Goal: Go to known website: Go to known website

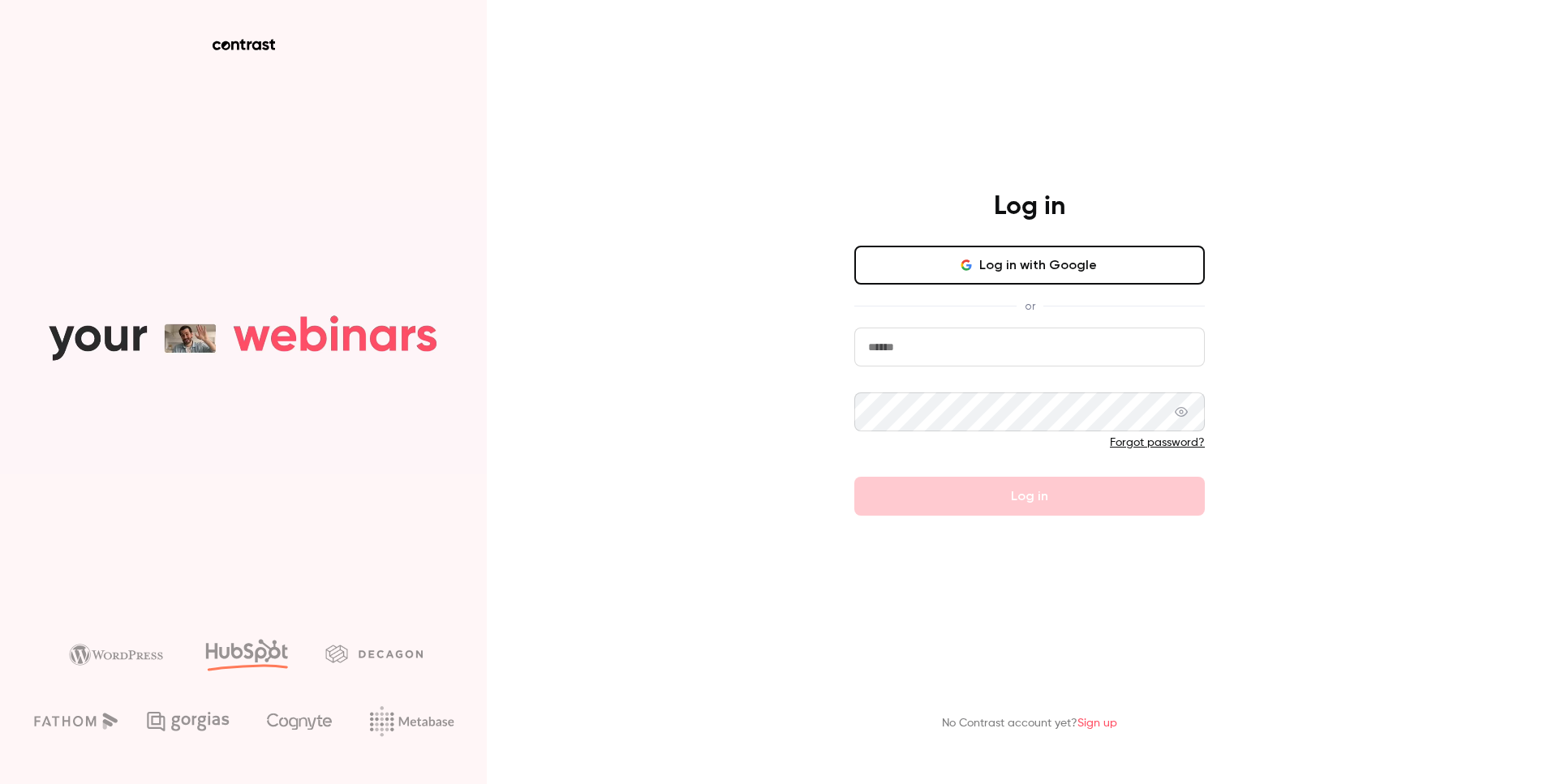
click at [1071, 280] on button "Log in with Google" at bounding box center [1029, 264] width 350 height 39
click at [1086, 262] on button "Log in with Google" at bounding box center [1029, 264] width 350 height 39
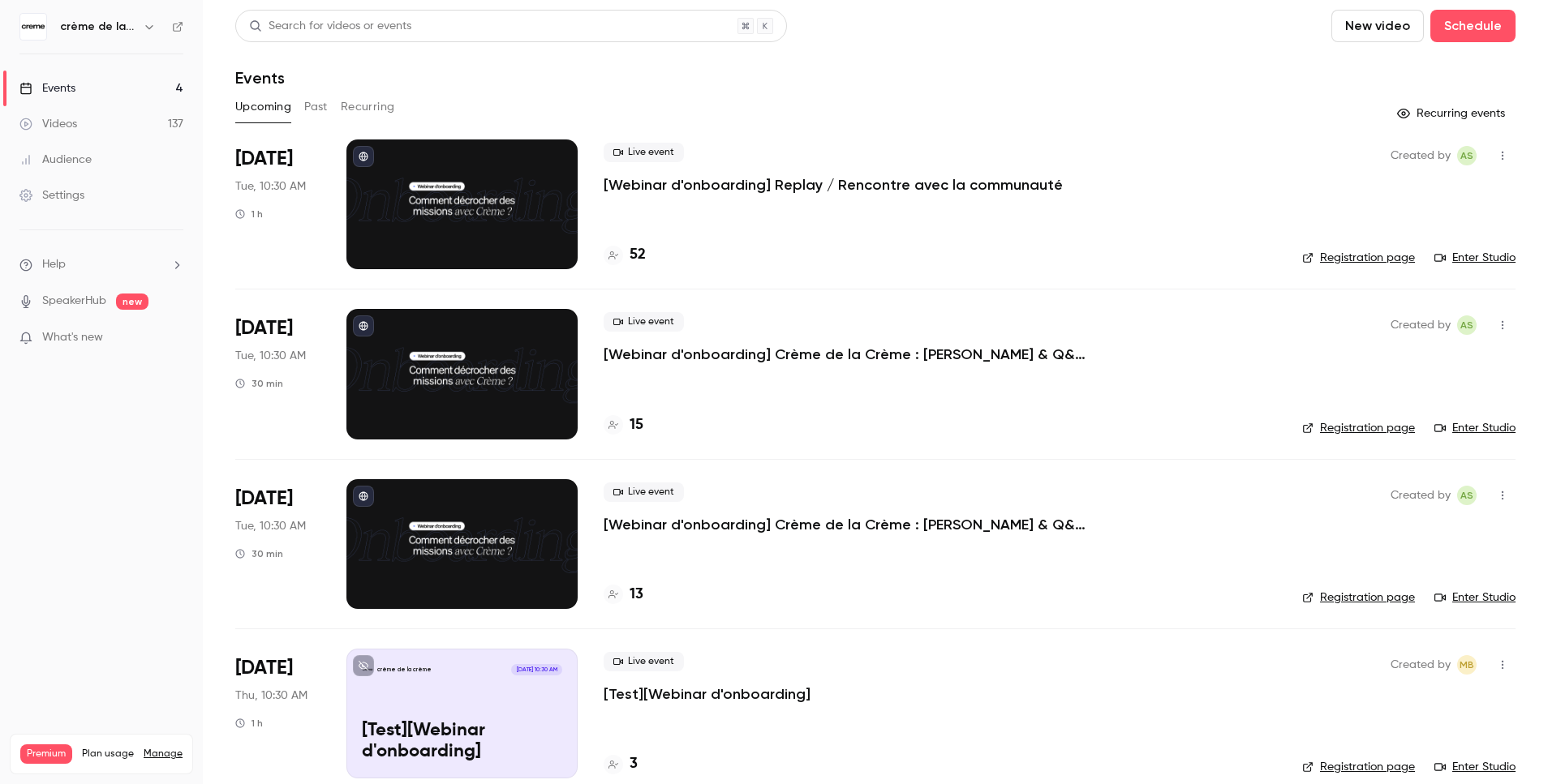
click at [1397, 255] on link "Registration page" at bounding box center [1358, 257] width 113 height 16
